Goal: Task Accomplishment & Management: Complete application form

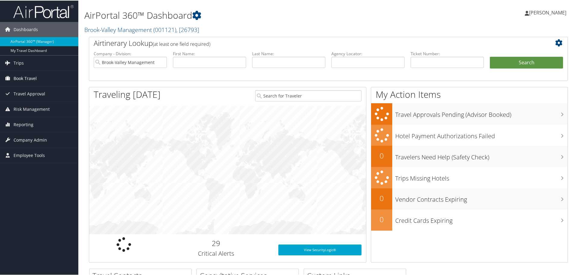
click at [29, 76] on span "Book Travel" at bounding box center [25, 77] width 23 height 15
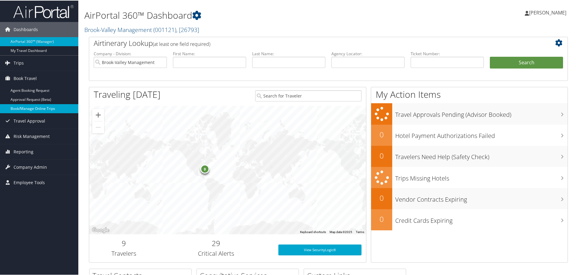
click at [27, 111] on link "Book/Manage Online Trips" at bounding box center [39, 107] width 78 height 9
click at [50, 170] on link "Company Admin" at bounding box center [39, 166] width 78 height 15
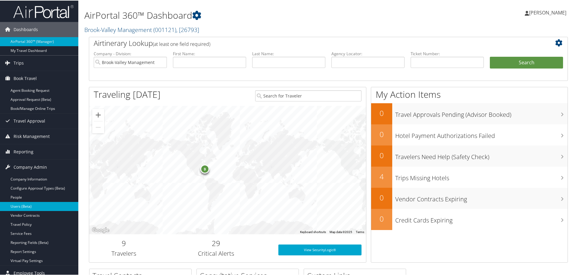
click at [30, 206] on link "Users (Beta)" at bounding box center [39, 205] width 78 height 9
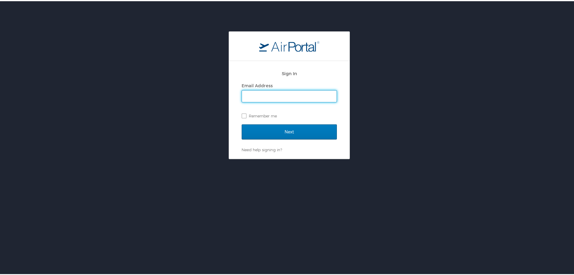
type input "cposey@brook-valley.com"
click at [280, 121] on div "Sign In Email Address cposey@brook-valley.com Remember me" at bounding box center [289, 95] width 95 height 58
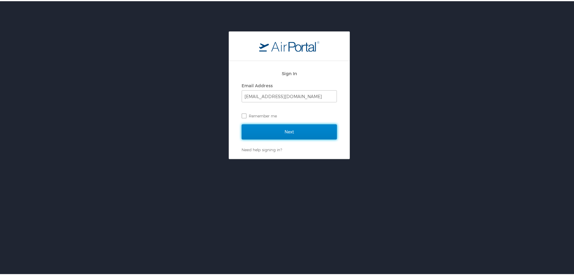
click at [279, 123] on input "Next" at bounding box center [289, 130] width 95 height 15
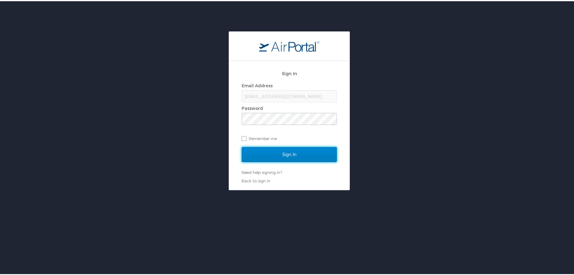
click at [281, 155] on input "Sign In" at bounding box center [289, 153] width 95 height 15
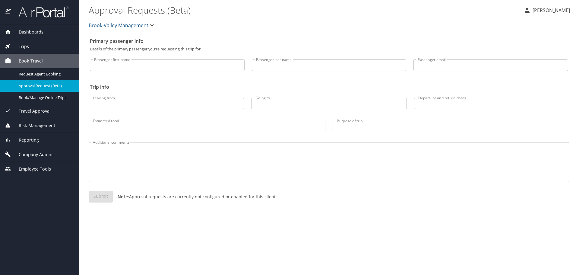
click at [33, 153] on span "Company Admin" at bounding box center [31, 154] width 41 height 7
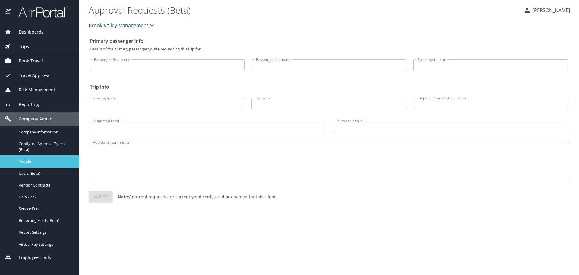
click at [28, 165] on div "People" at bounding box center [39, 161] width 69 height 7
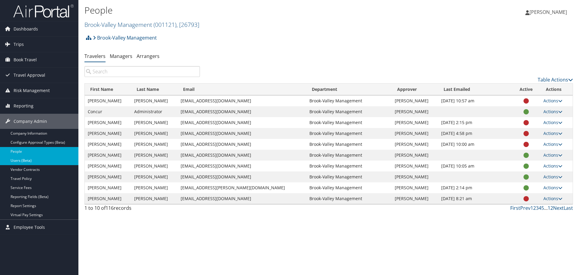
click at [27, 162] on link "Users (Beta)" at bounding box center [39, 160] width 78 height 9
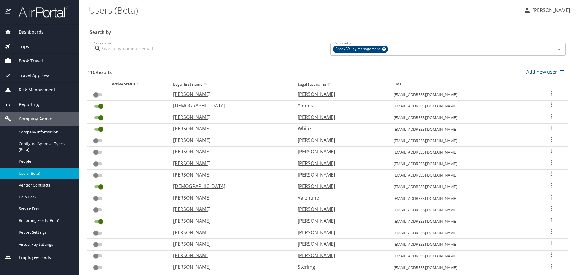
click at [169, 50] on input "Search by" at bounding box center [213, 48] width 224 height 11
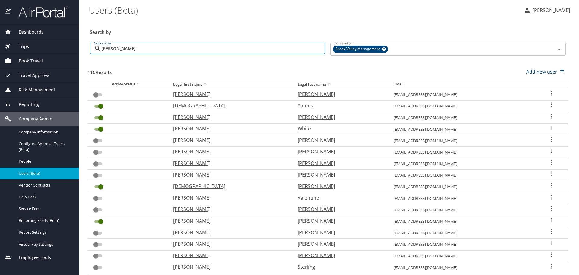
type input "jason"
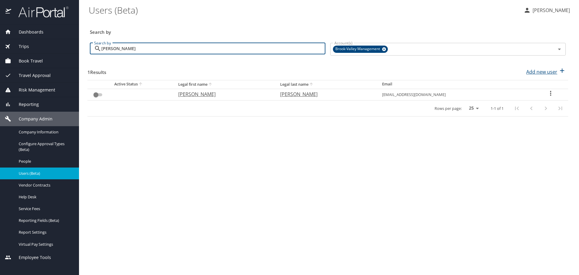
click at [535, 70] on p "Add new user" at bounding box center [541, 71] width 31 height 7
select select "US"
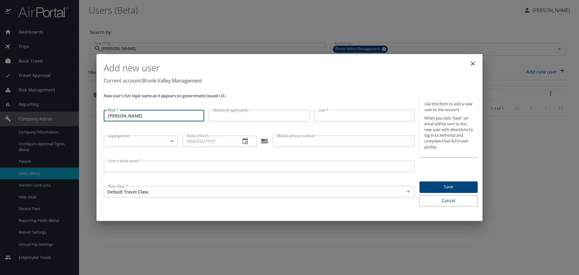
type input "Jason"
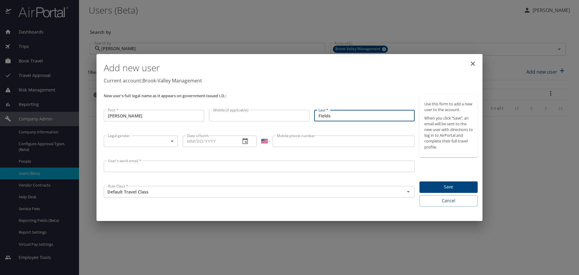
type input "Fields"
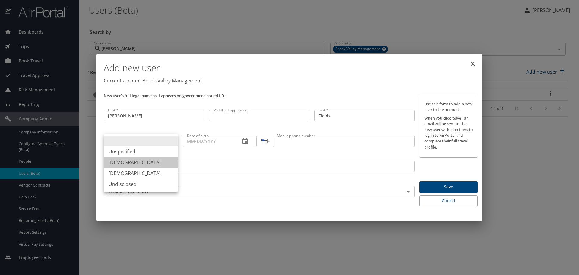
click at [143, 163] on li "Male" at bounding box center [141, 162] width 74 height 11
type input "Male"
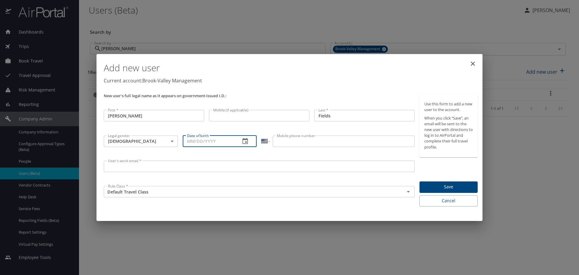
click at [190, 145] on input "Date of birth" at bounding box center [209, 140] width 53 height 11
type input "10/21/1970"
click at [335, 140] on input "Mobile phone number" at bounding box center [343, 140] width 142 height 11
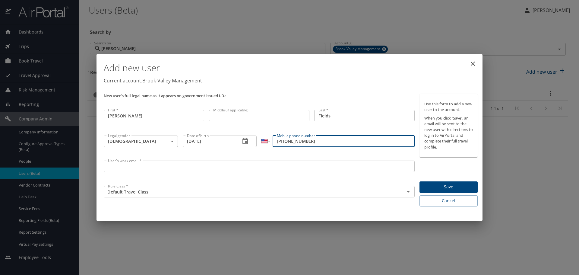
type input "(205) 761-9892"
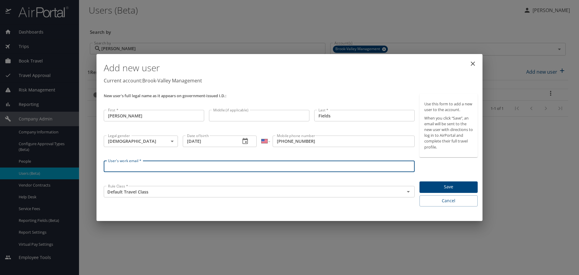
click at [323, 170] on input "User's work email *" at bounding box center [259, 165] width 311 height 11
paste input "UCD070-117646"
type input "U"
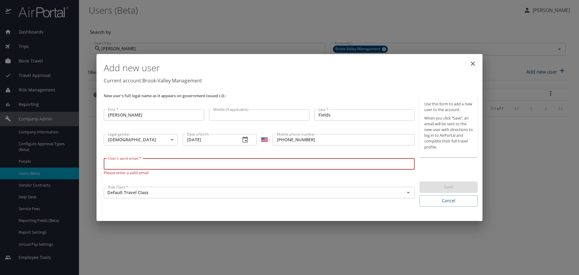
click at [112, 161] on input "User's work email *" at bounding box center [259, 163] width 311 height 11
paste input "jfields@brook-valley.com"
type input "jfields@brook-valley.com"
click at [240, 210] on div "Add new user Current account: Brook-Valley Management New user's full legal nam…" at bounding box center [289, 137] width 386 height 167
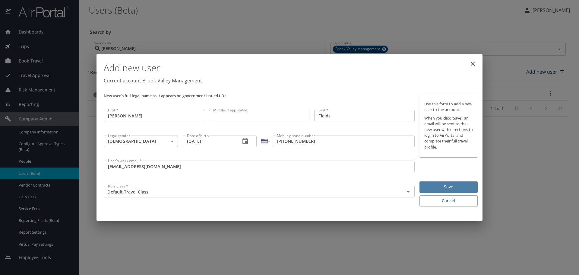
click at [439, 189] on span "Save" at bounding box center [448, 187] width 49 height 8
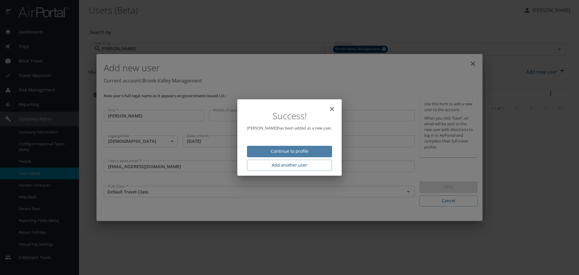
click at [325, 153] on button "Continue to profile" at bounding box center [289, 152] width 85 height 12
select select "US"
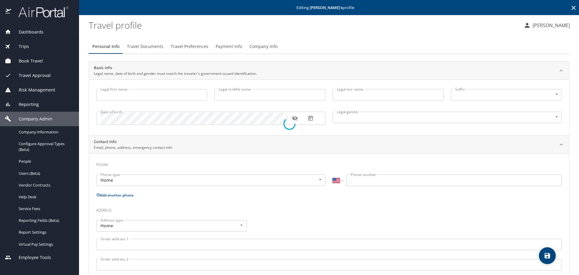
type input "Jason"
type input "Fields"
type input "Male"
select select "US"
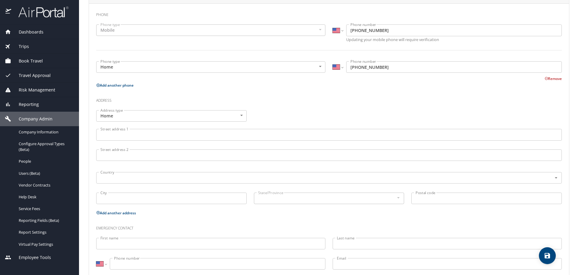
scroll to position [151, 0]
click at [150, 134] on input "Street address 1" at bounding box center [328, 133] width 465 height 11
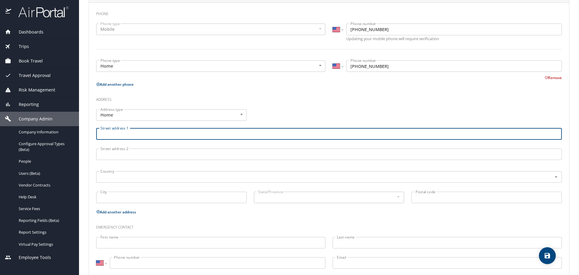
paste input "1731 Maple Dr"
drag, startPoint x: 144, startPoint y: 181, endPoint x: 147, endPoint y: 184, distance: 4.5
click at [147, 184] on div "Country Country" at bounding box center [329, 176] width 473 height 23
click at [148, 180] on div "Country" at bounding box center [328, 176] width 465 height 11
type input "1731 Maple Dr"
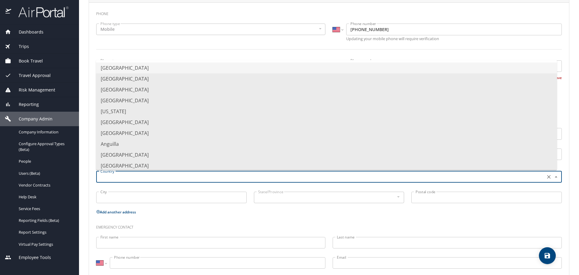
click at [148, 179] on input "text" at bounding box center [320, 177] width 444 height 8
click at [133, 68] on li "United States of America" at bounding box center [326, 67] width 461 height 11
type input "United States of America"
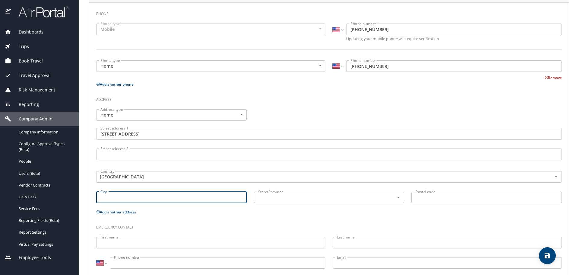
click at [124, 194] on input "City" at bounding box center [171, 196] width 150 height 11
type input "Gardendale"
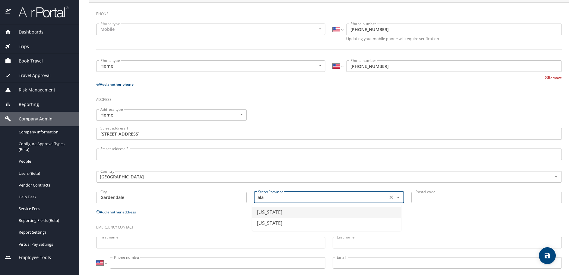
click at [254, 214] on li "Alabama" at bounding box center [326, 211] width 149 height 11
type input "Alabama"
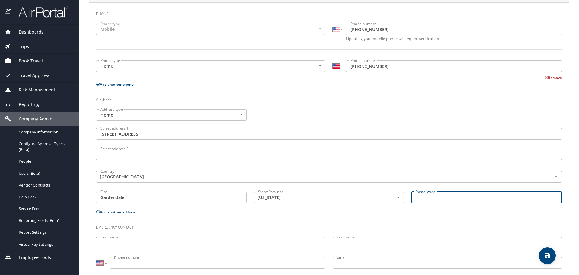
click at [434, 201] on input "Postal code" at bounding box center [486, 196] width 150 height 11
paste input "35071"
type input "35071"
click at [345, 228] on h3 "Emergency contact" at bounding box center [328, 225] width 465 height 10
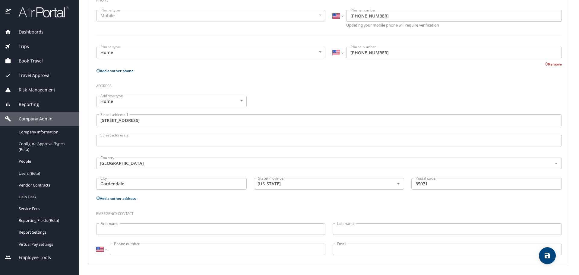
scroll to position [0, 0]
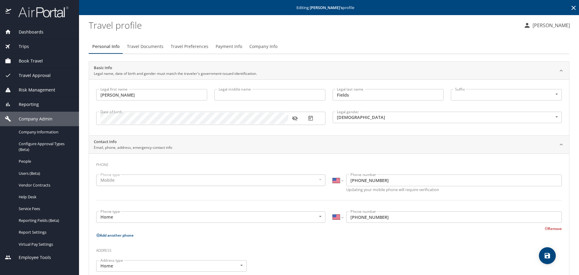
click at [549, 228] on button "Remove" at bounding box center [552, 228] width 17 height 5
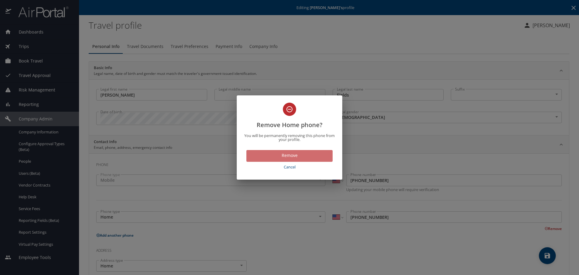
click at [294, 155] on span "Remove" at bounding box center [289, 156] width 77 height 8
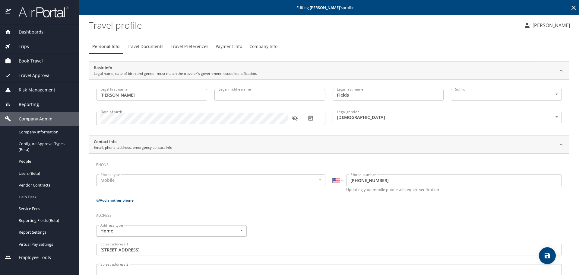
click at [544, 258] on icon "save" at bounding box center [546, 255] width 7 height 7
select select "US"
click at [570, 11] on icon at bounding box center [573, 7] width 7 height 7
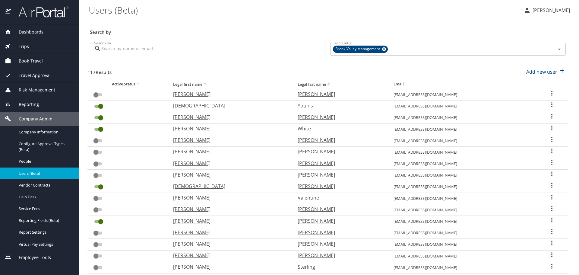
click at [52, 34] on div "Dashboards" at bounding box center [39, 32] width 69 height 7
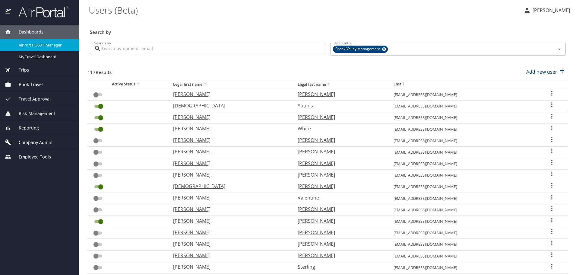
click at [27, 32] on span "Dashboards" at bounding box center [27, 32] width 32 height 7
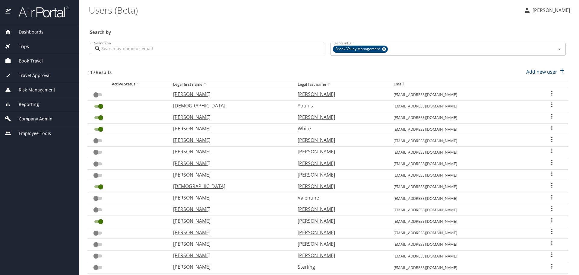
drag, startPoint x: 21, startPoint y: 41, endPoint x: 23, endPoint y: 45, distance: 4.2
click at [23, 45] on div "Trips" at bounding box center [39, 46] width 79 height 14
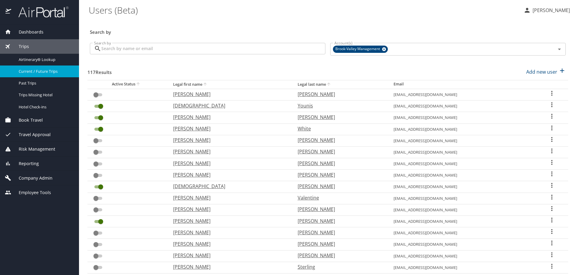
click at [29, 68] on span "Current / Future Trips" at bounding box center [45, 71] width 53 height 6
